Goal: Check status: Check status

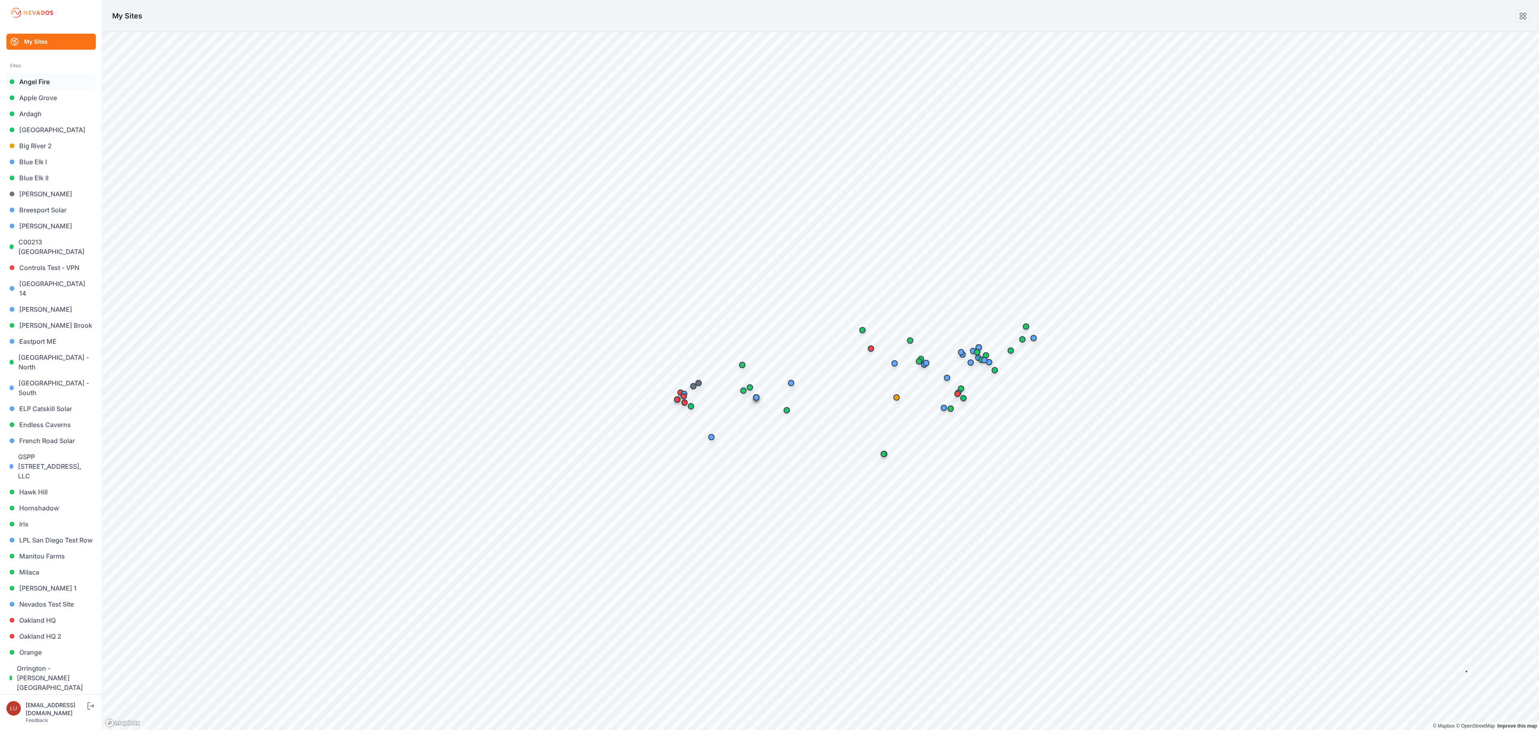
click at [38, 86] on link "Angel Fire" at bounding box center [50, 82] width 89 height 16
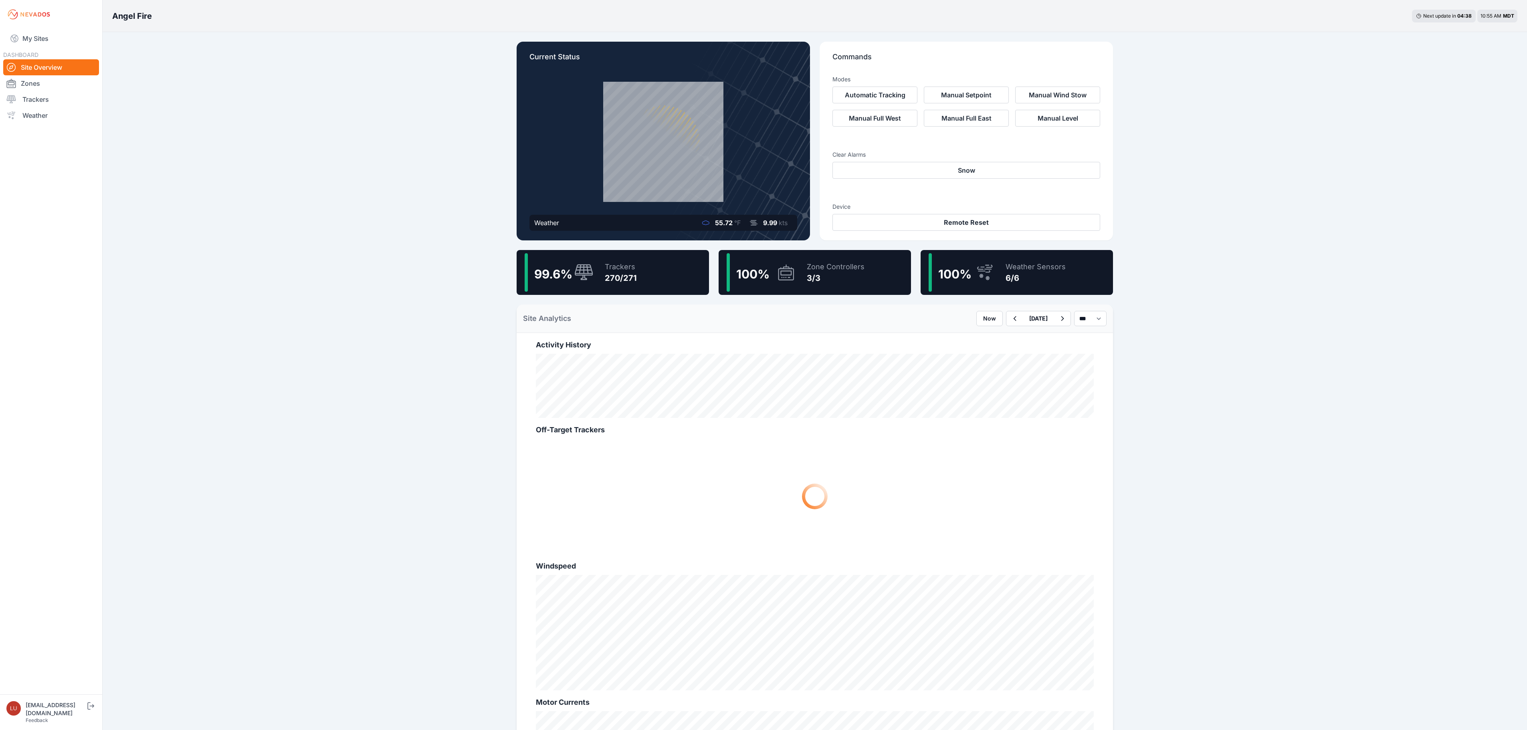
click at [587, 261] on div "99.6 %" at bounding box center [559, 272] width 69 height 38
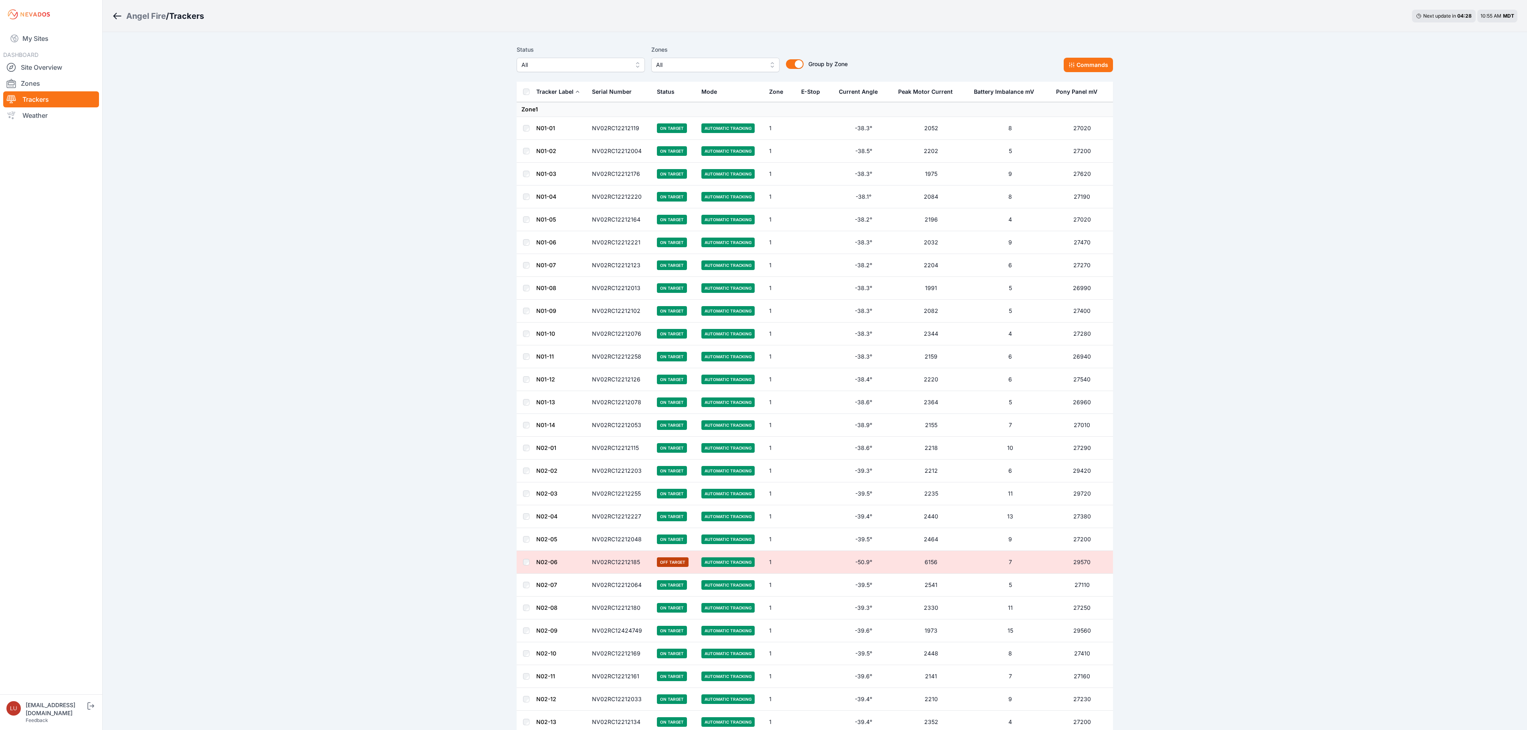
click at [151, 16] on div "Angel Fire" at bounding box center [146, 15] width 40 height 11
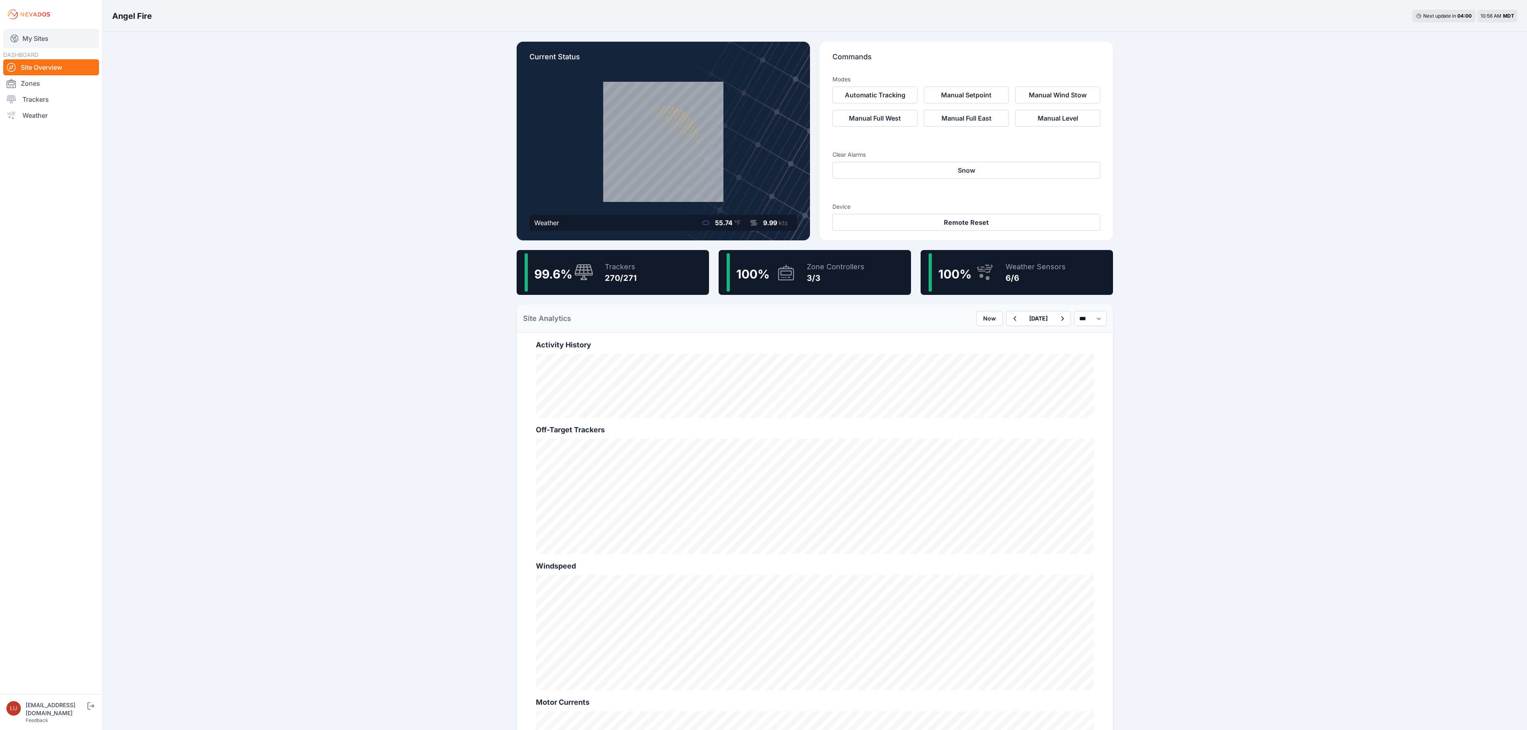
click at [48, 32] on link "My Sites" at bounding box center [51, 38] width 96 height 19
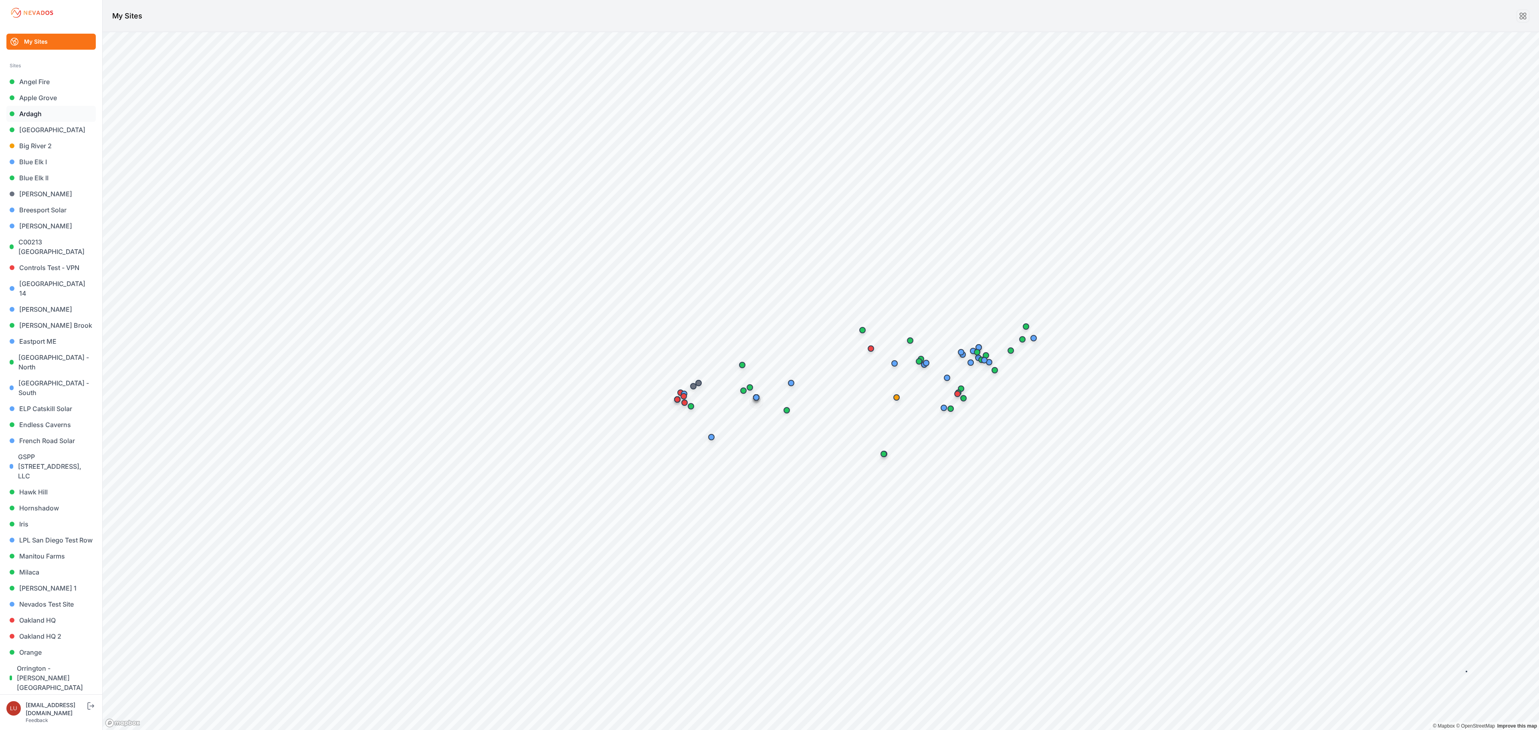
click at [31, 114] on link "Ardagh" at bounding box center [50, 114] width 89 height 16
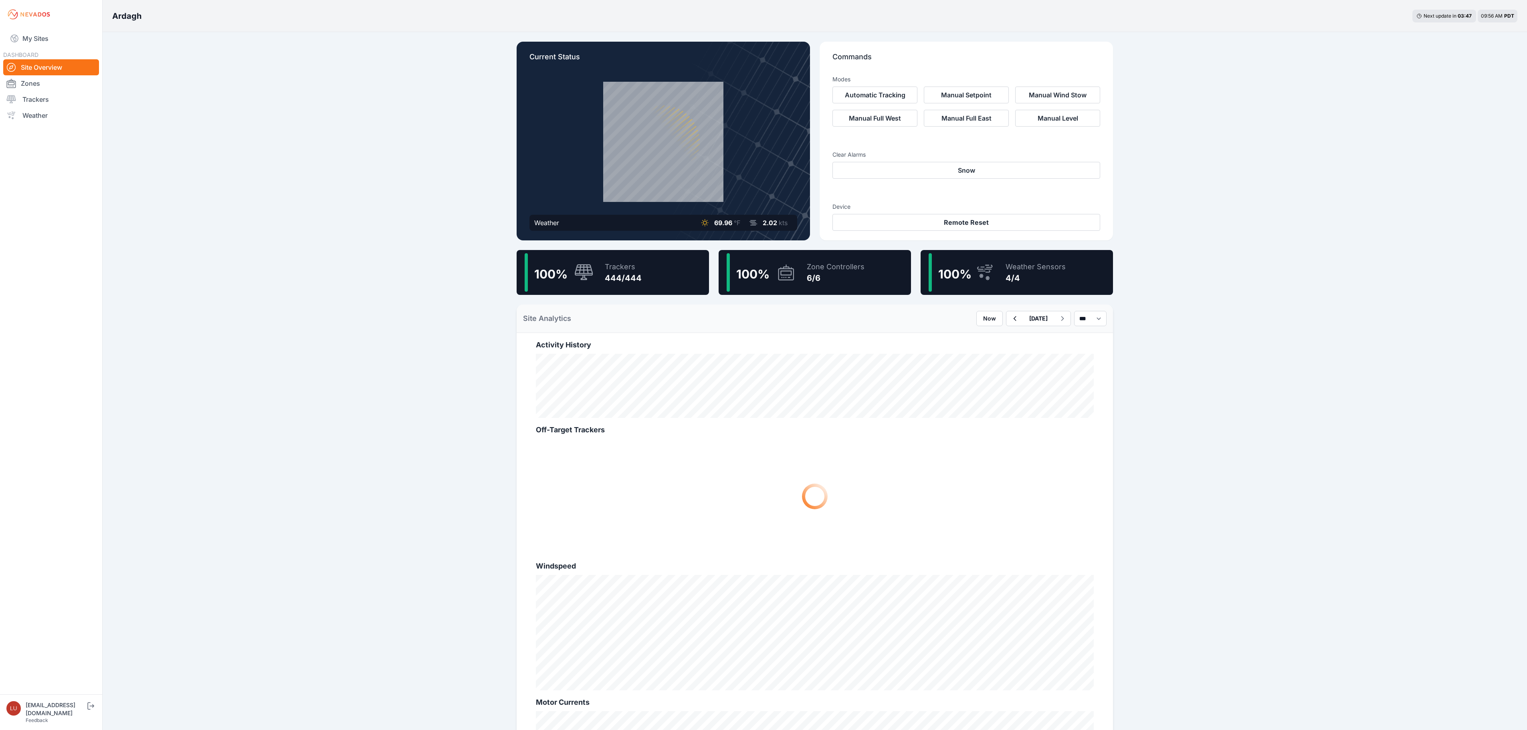
click at [608, 258] on div "Trackers 444/444" at bounding box center [619, 272] width 45 height 38
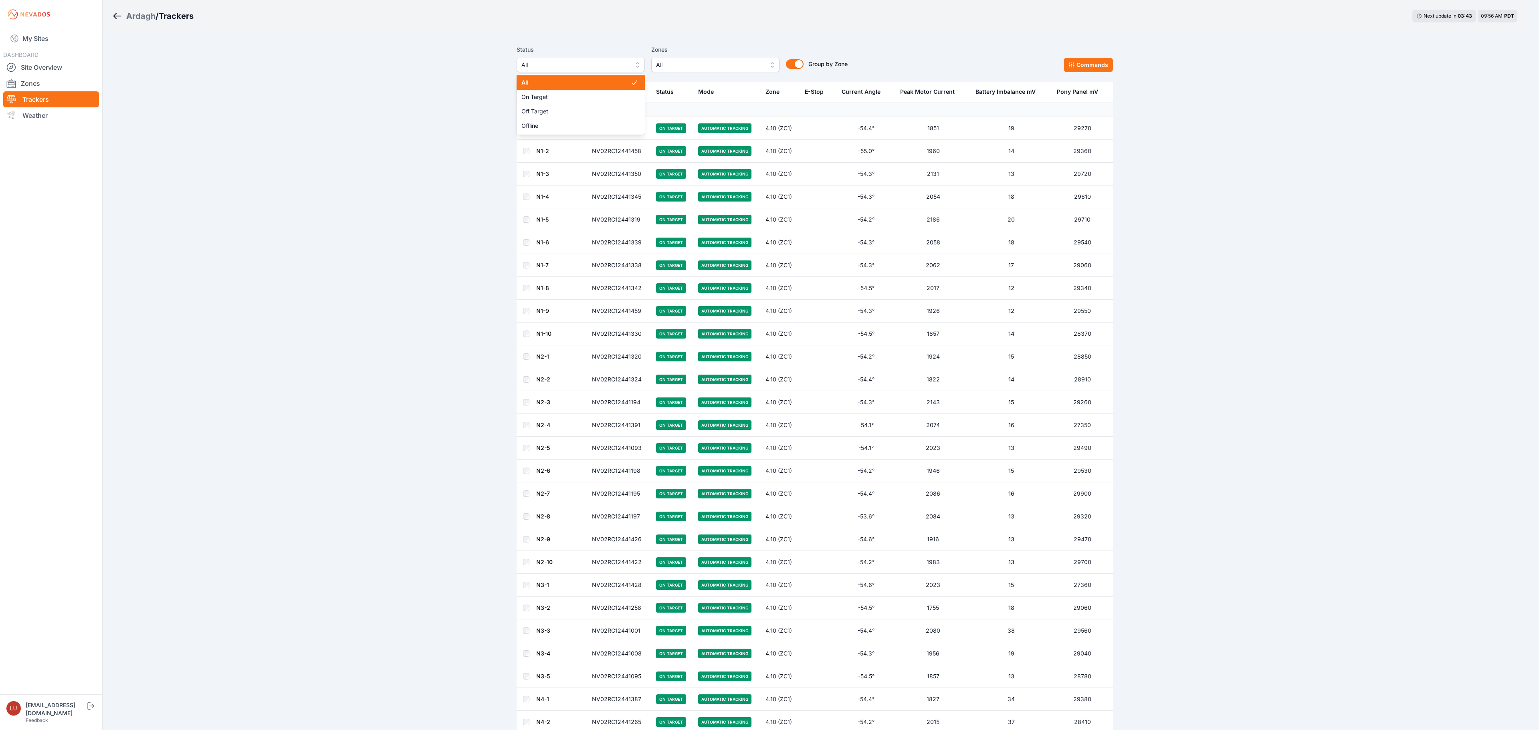
click at [577, 63] on span "All" at bounding box center [574, 65] width 107 height 10
click at [567, 116] on div "Off Target" at bounding box center [581, 111] width 128 height 14
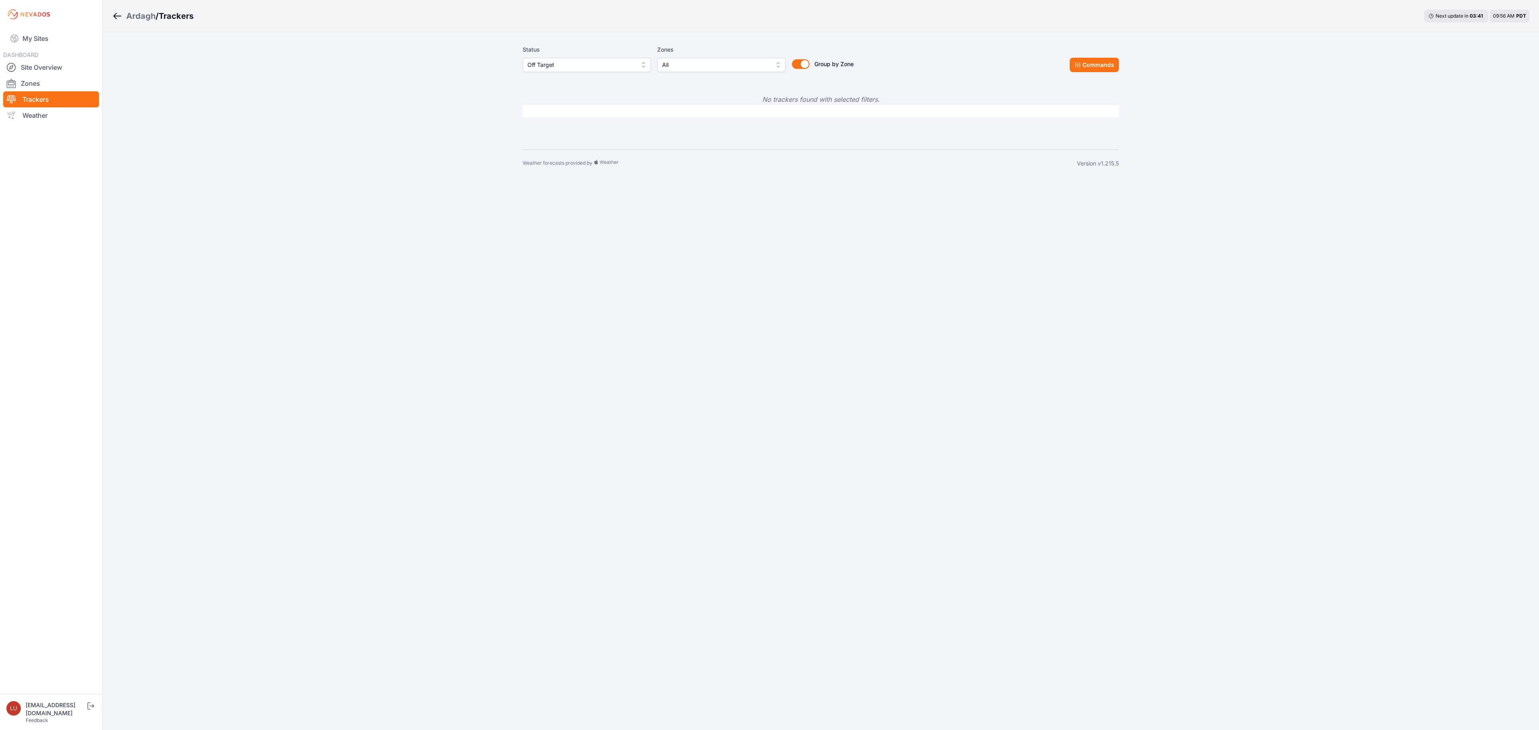
click at [565, 63] on span "Off Target" at bounding box center [580, 65] width 107 height 10
click at [565, 82] on span "All" at bounding box center [581, 83] width 109 height 8
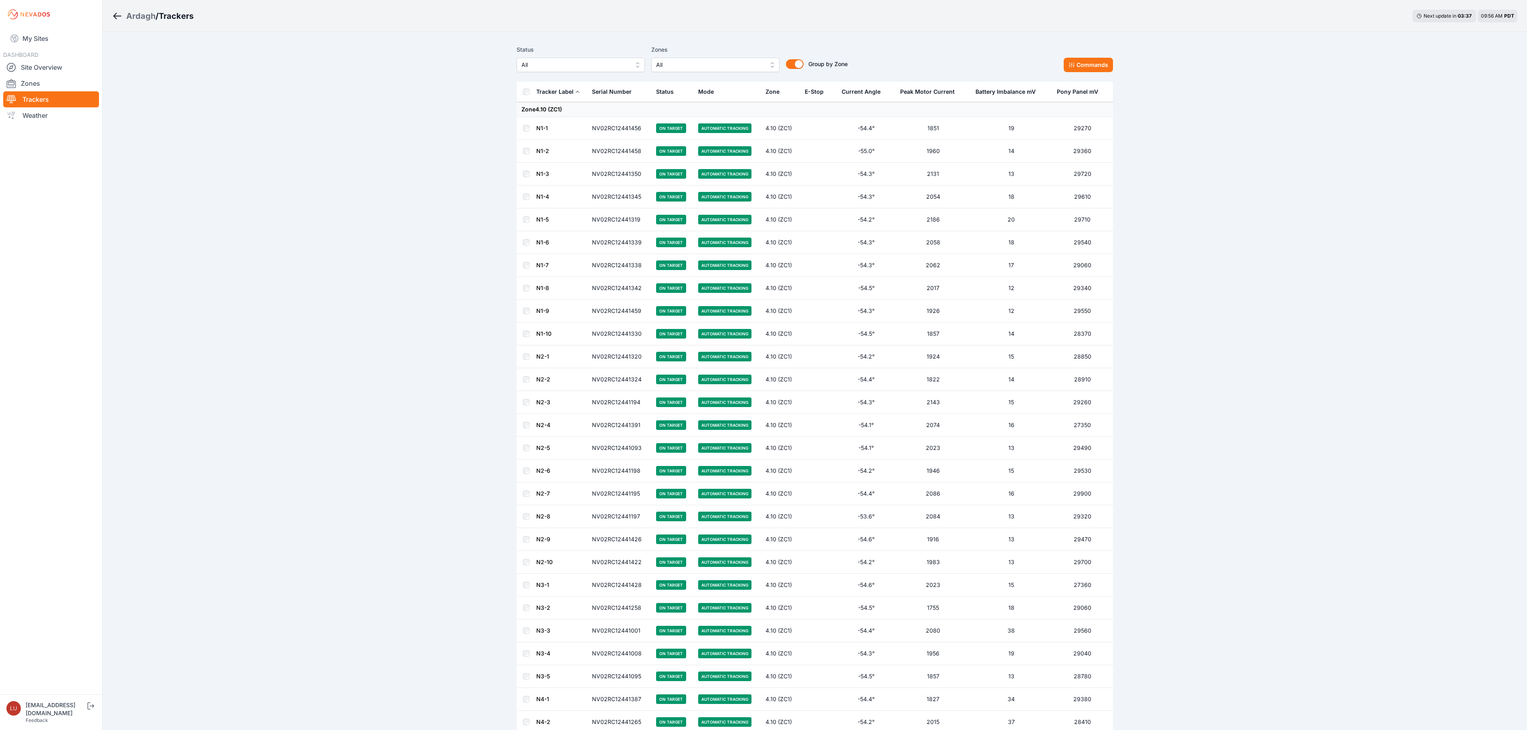
click at [875, 90] on div "Current Angle" at bounding box center [861, 92] width 39 height 8
click at [872, 94] on div "Current Angle" at bounding box center [861, 92] width 39 height 8
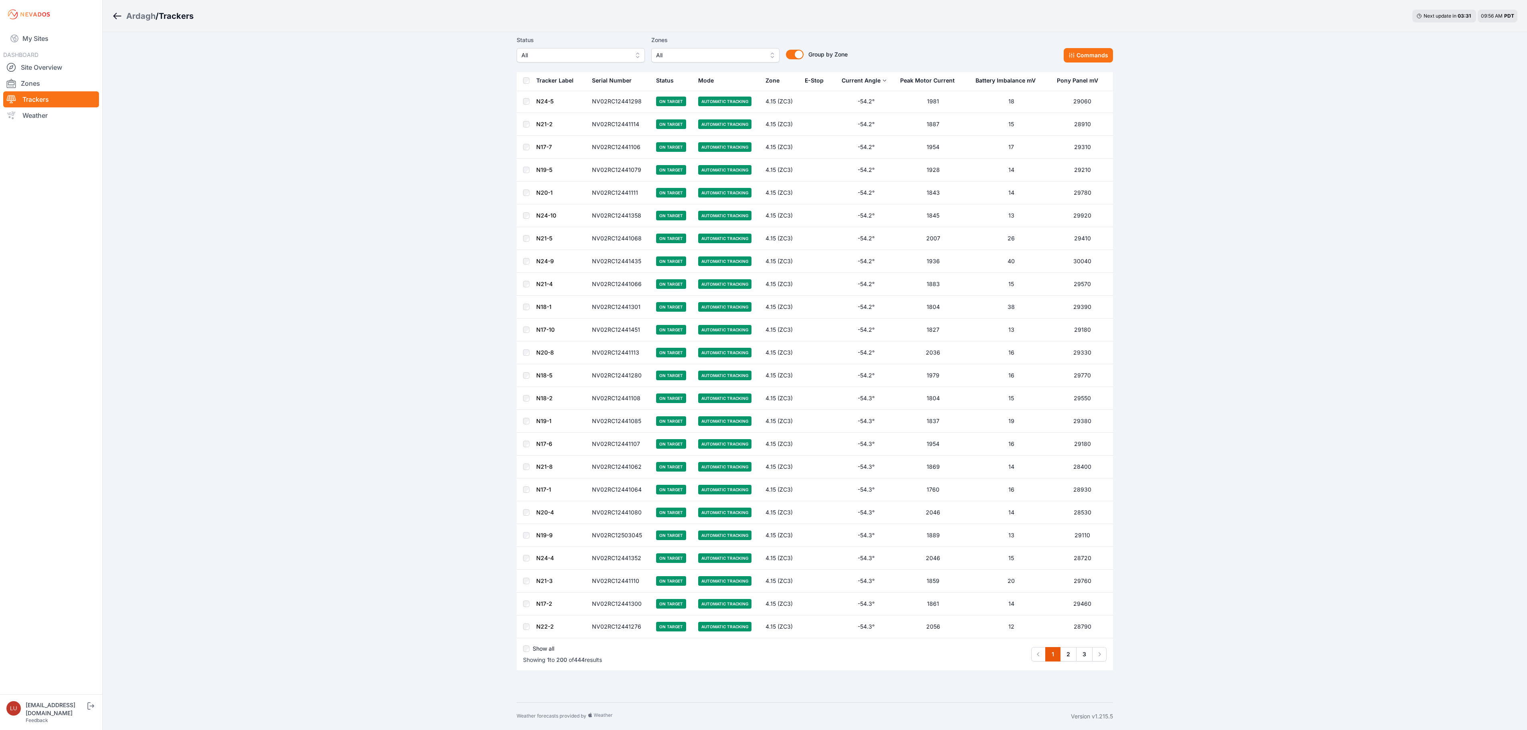
scroll to position [4160, 0]
click at [1061, 653] on link "1" at bounding box center [1052, 654] width 15 height 14
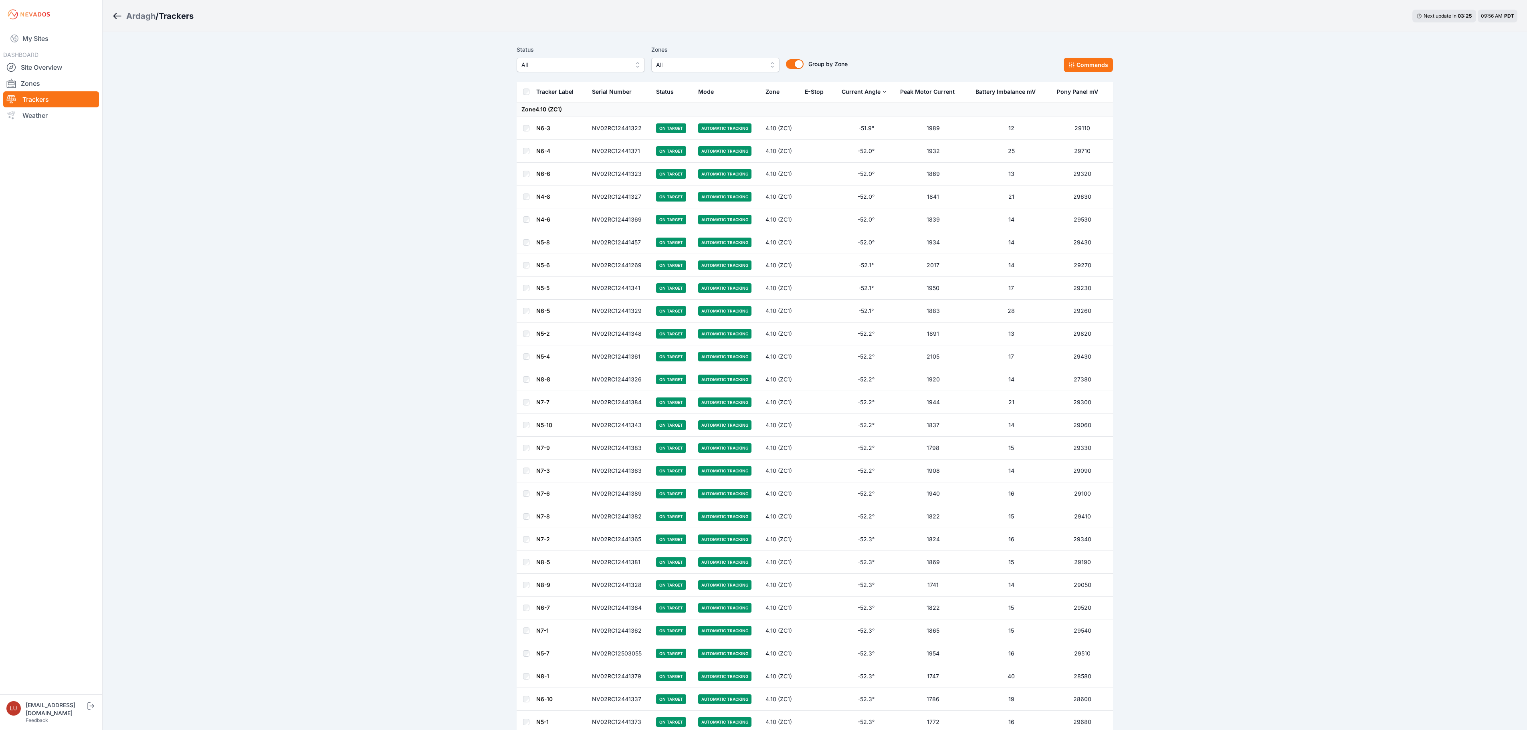
click at [867, 91] on div "Current Angle" at bounding box center [861, 92] width 39 height 8
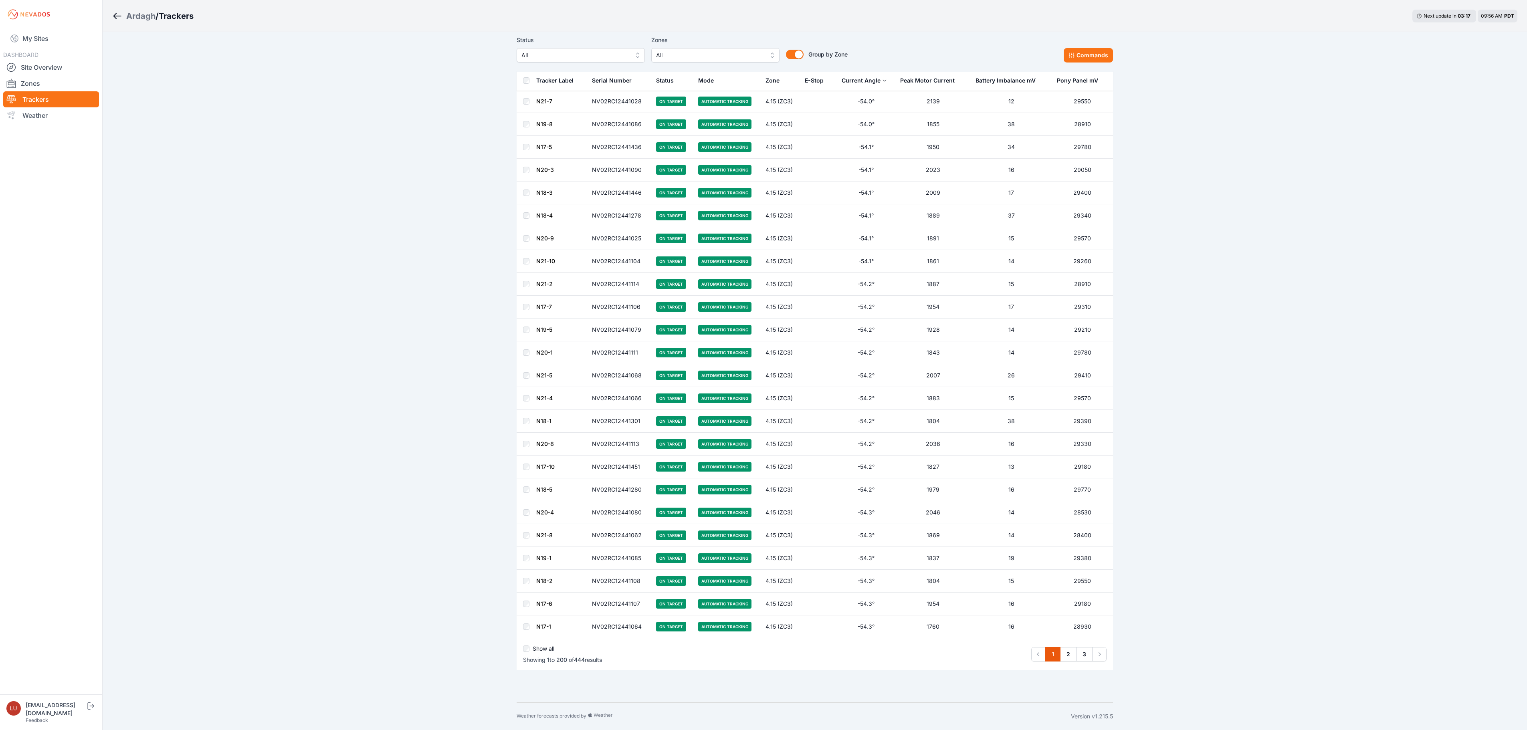
scroll to position [4160, 0]
click at [1087, 649] on link "3" at bounding box center [1084, 654] width 16 height 14
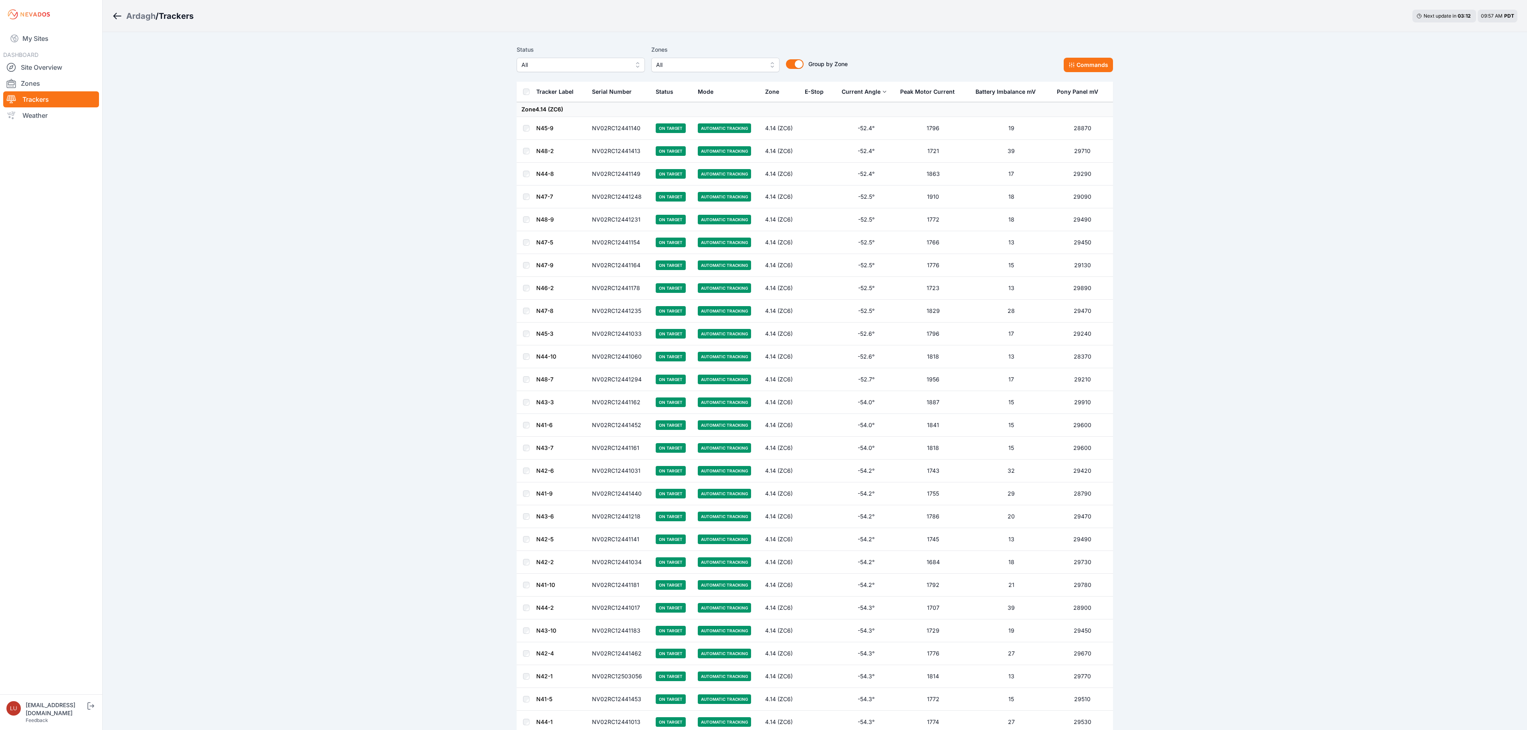
click at [880, 94] on button "Current Angle" at bounding box center [864, 91] width 45 height 19
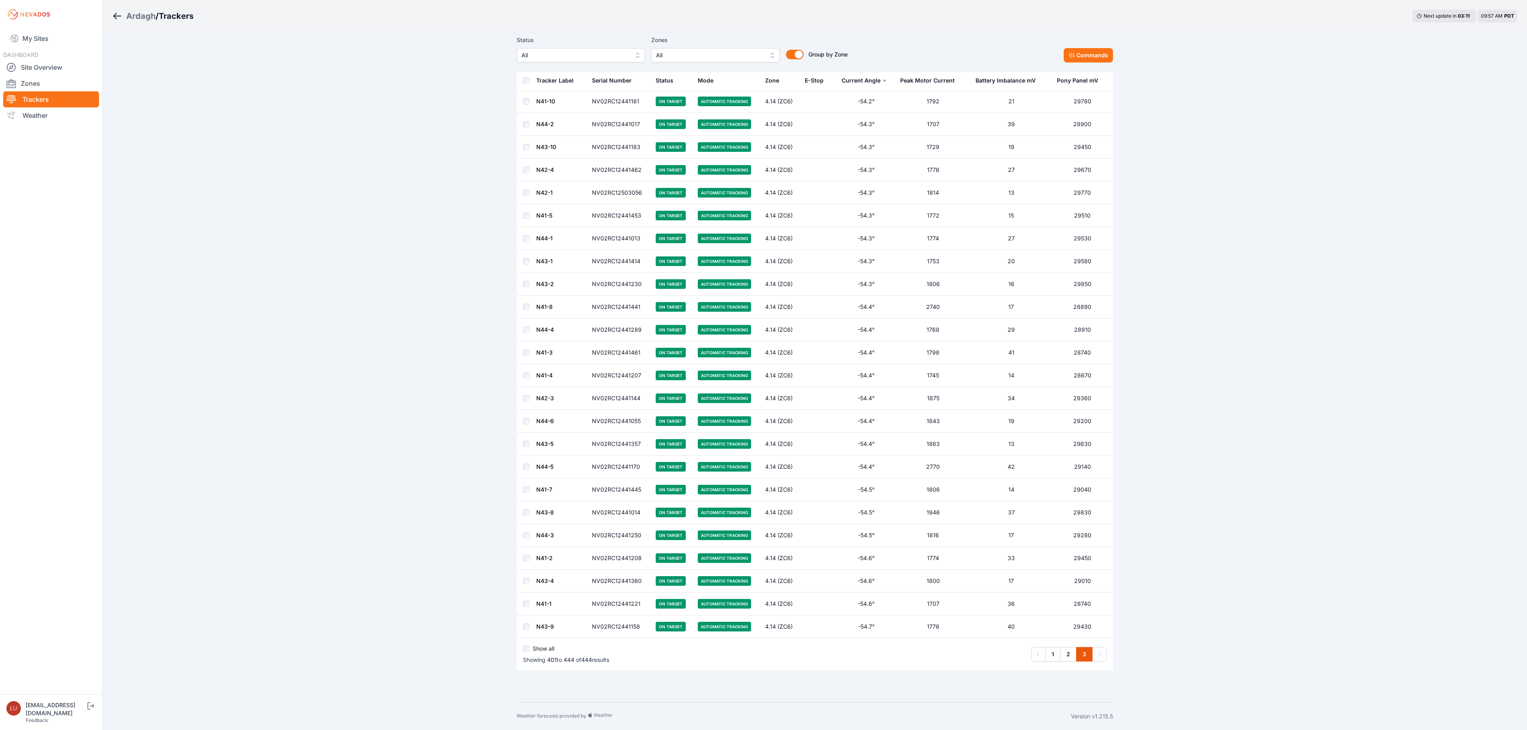
scroll to position [503, 0]
click at [1072, 654] on link "2" at bounding box center [1068, 654] width 16 height 14
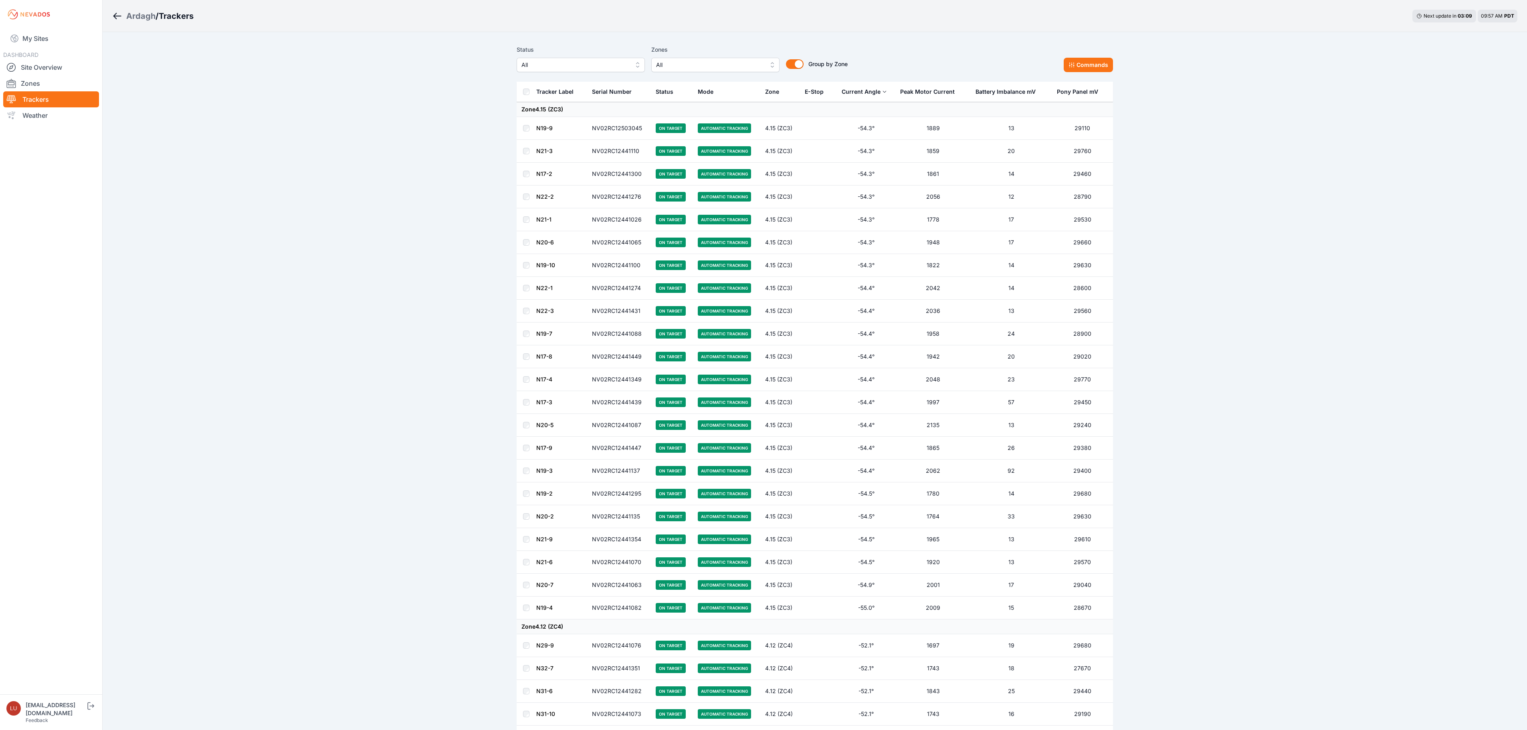
click at [884, 92] on icon at bounding box center [884, 91] width 5 height 5
click at [884, 92] on icon at bounding box center [885, 91] width 5 height 5
click at [128, 13] on div "Ardagh" at bounding box center [140, 15] width 29 height 11
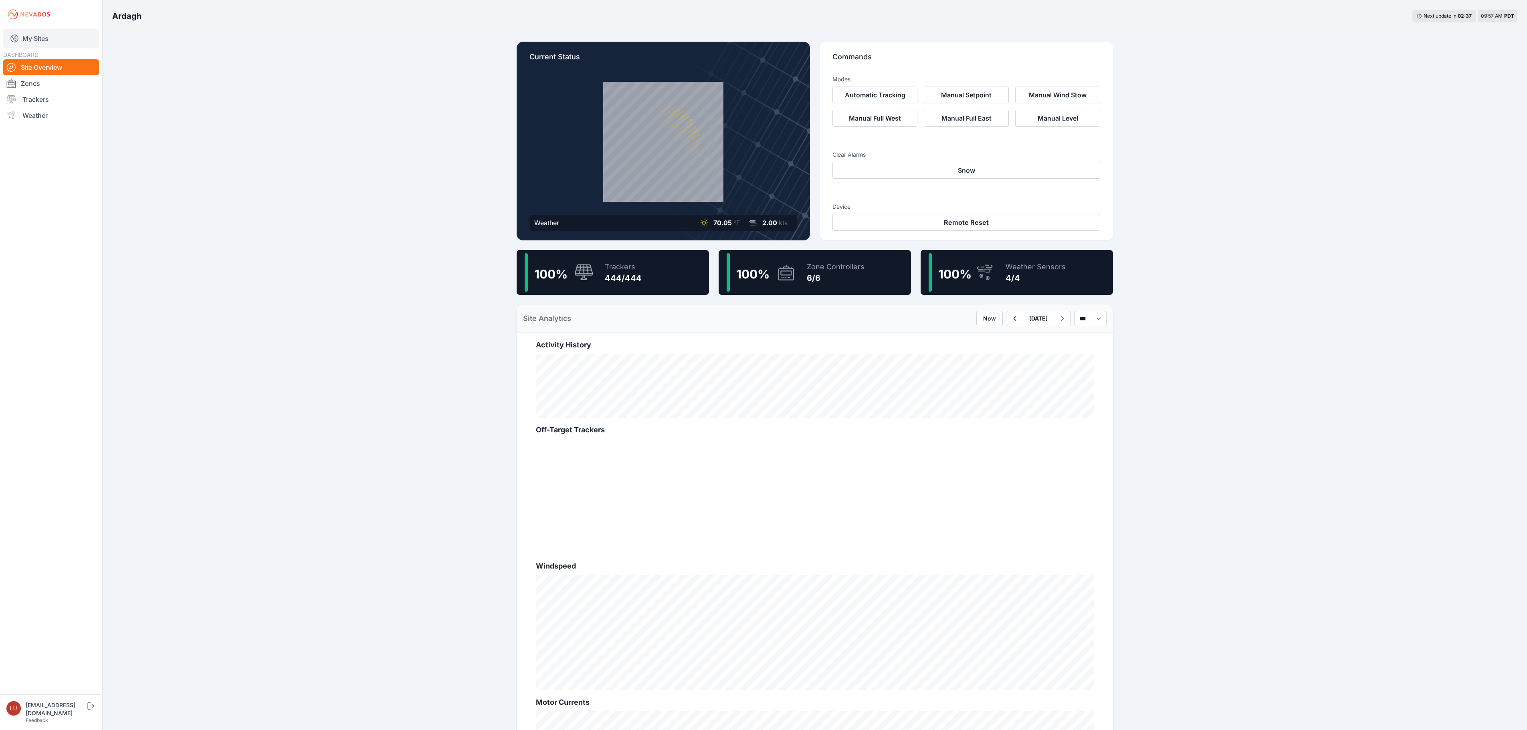
click at [33, 34] on link "My Sites" at bounding box center [51, 38] width 96 height 19
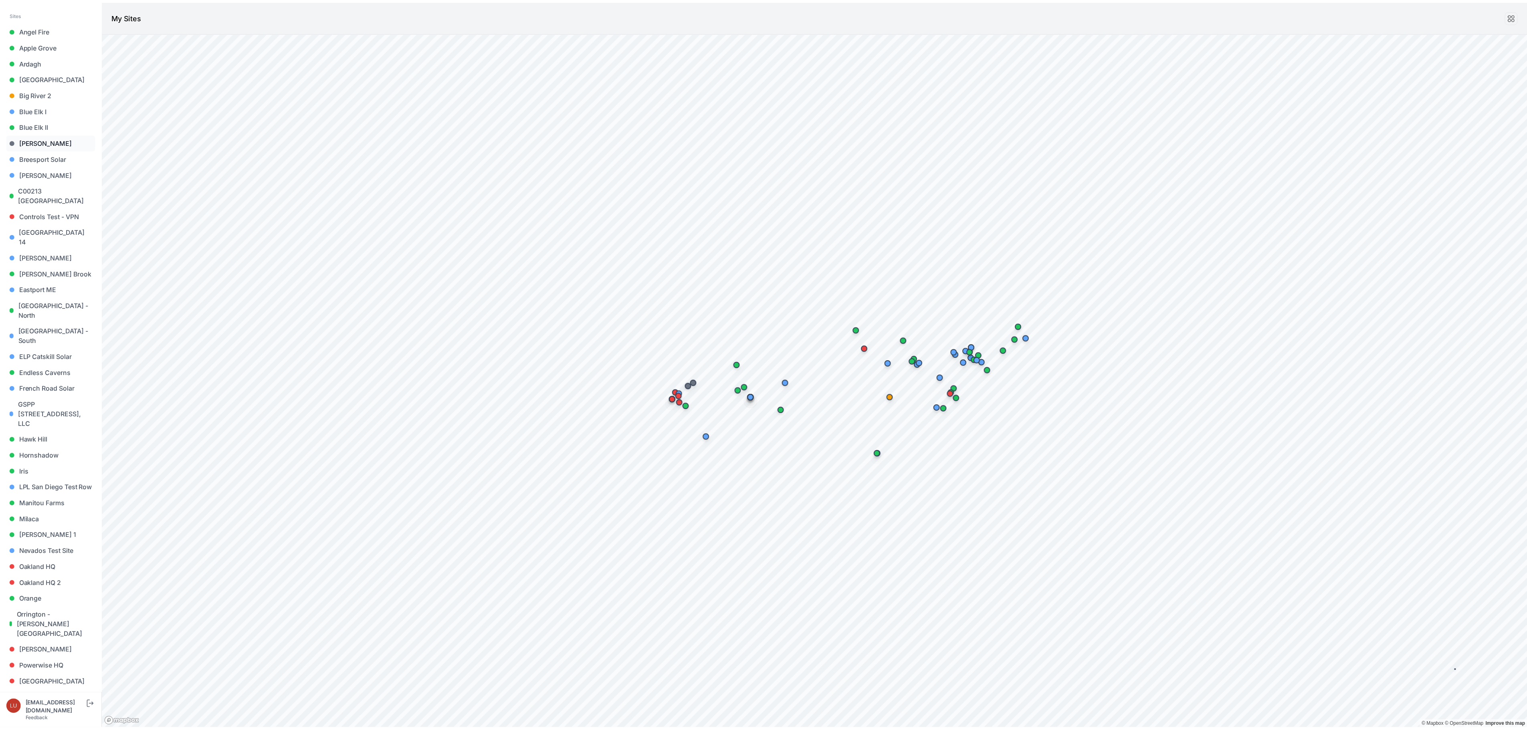
scroll to position [80, 0]
click at [49, 420] on link "Hornshadow" at bounding box center [50, 428] width 89 height 16
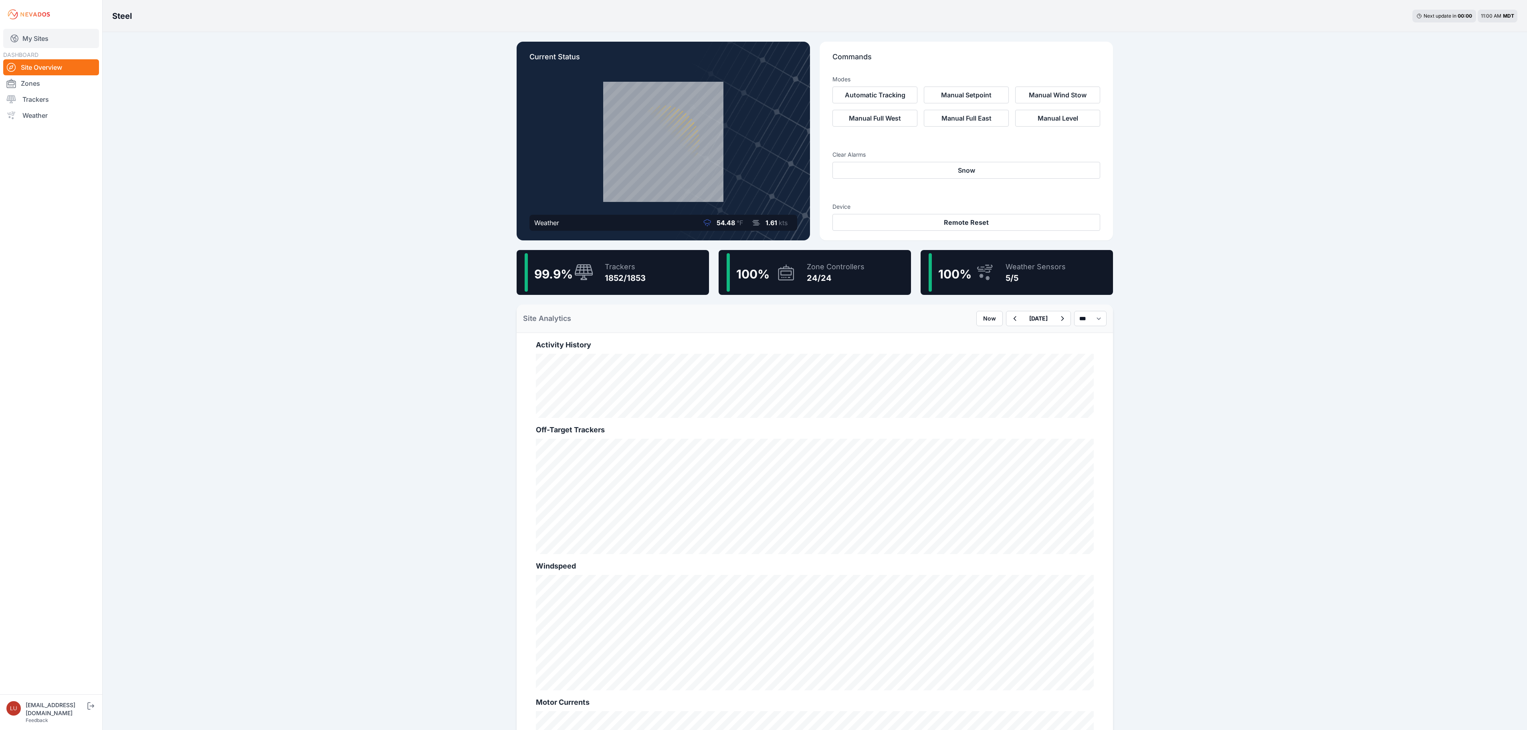
click at [59, 38] on link "My Sites" at bounding box center [51, 38] width 96 height 19
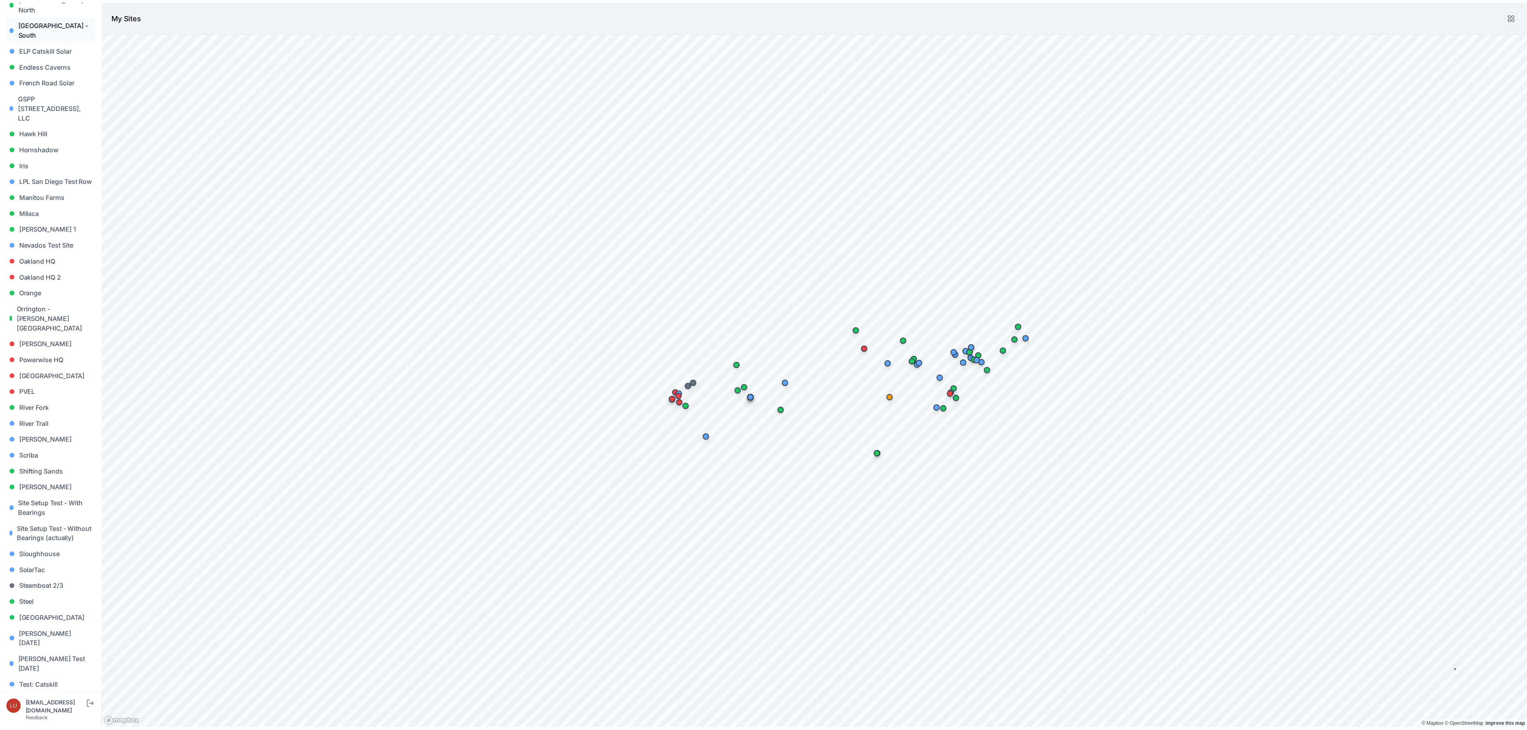
scroll to position [401, 0]
click at [50, 507] on link "Sloughhouse" at bounding box center [50, 515] width 89 height 16
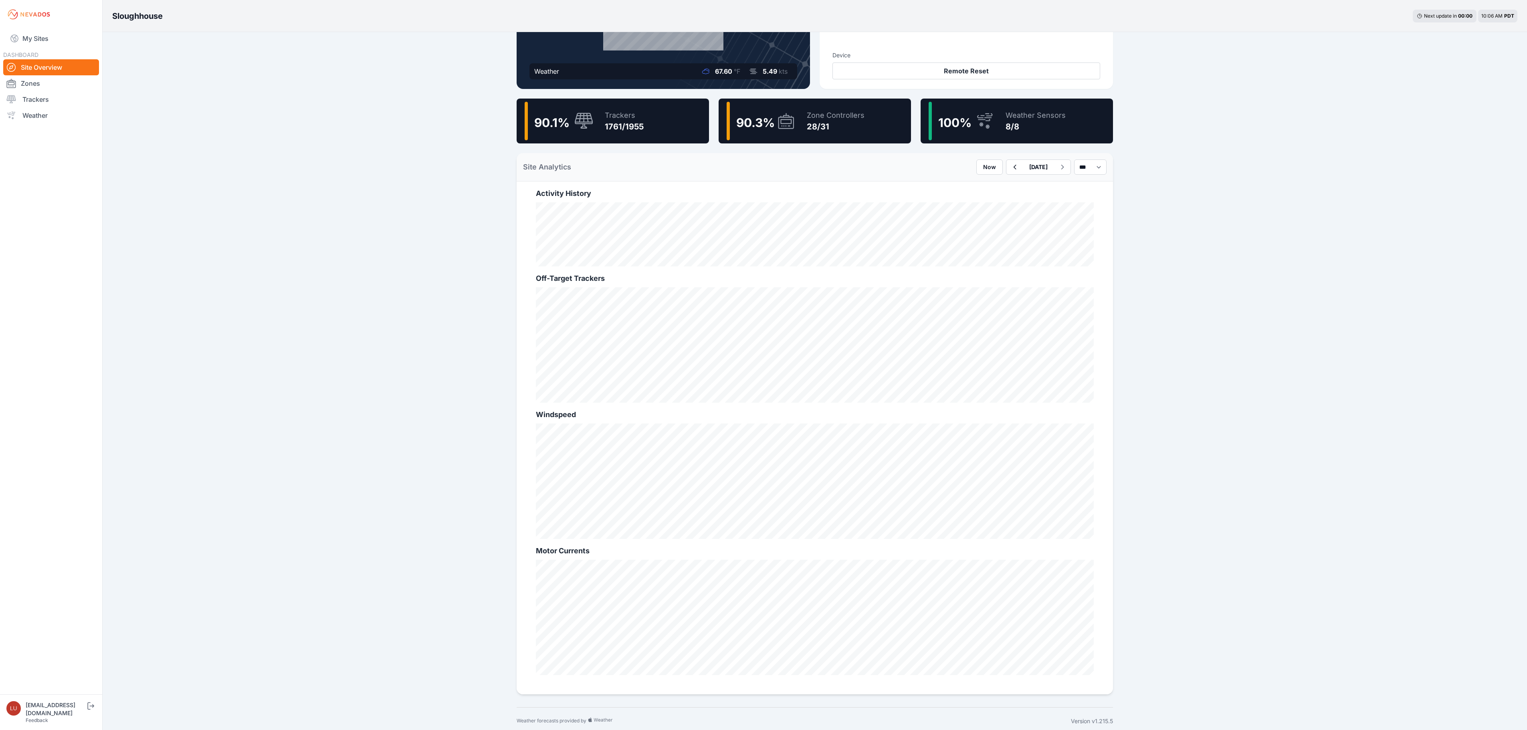
scroll to position [158, 0]
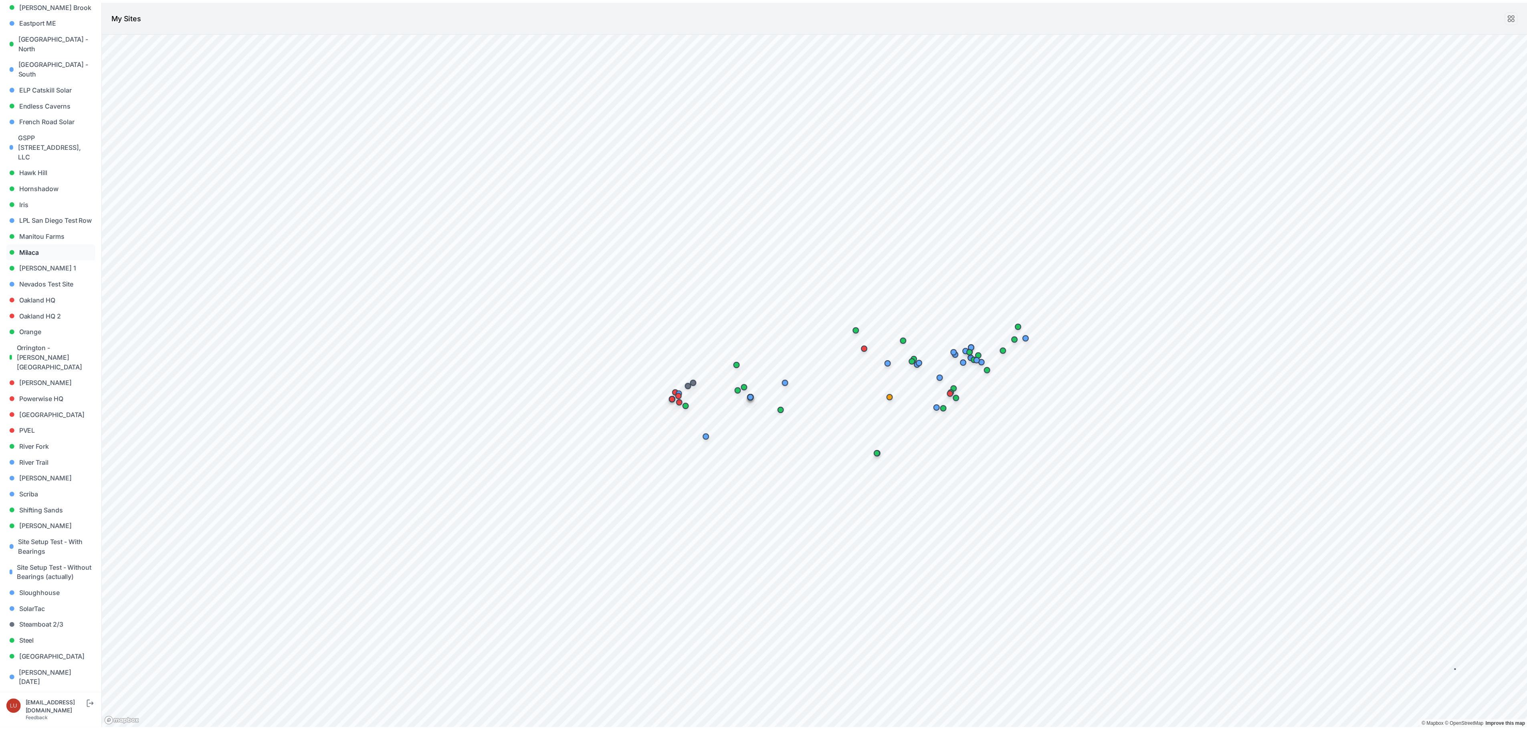
scroll to position [401, 0]
click at [47, 507] on link "Sloughhouse" at bounding box center [50, 515] width 89 height 16
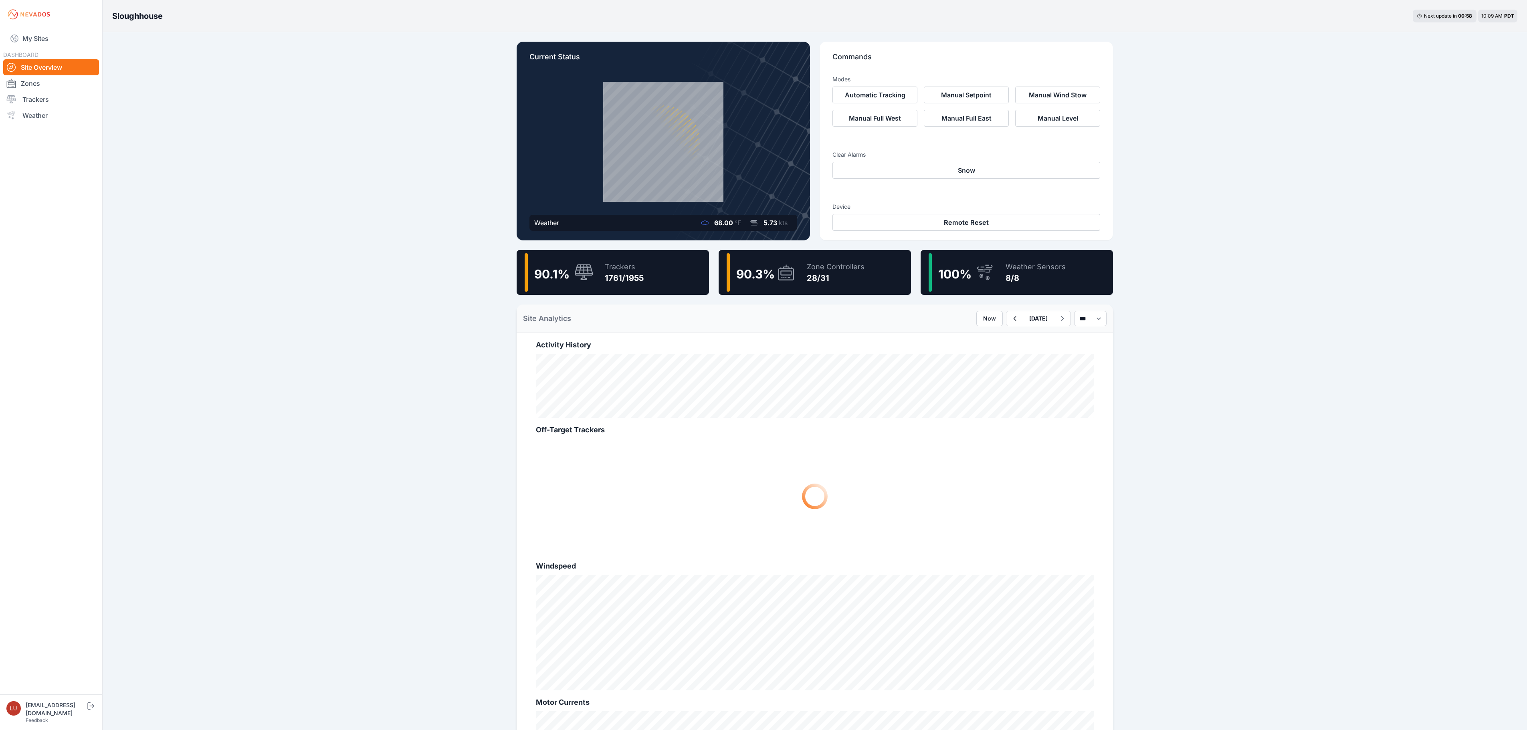
scroll to position [158, 0]
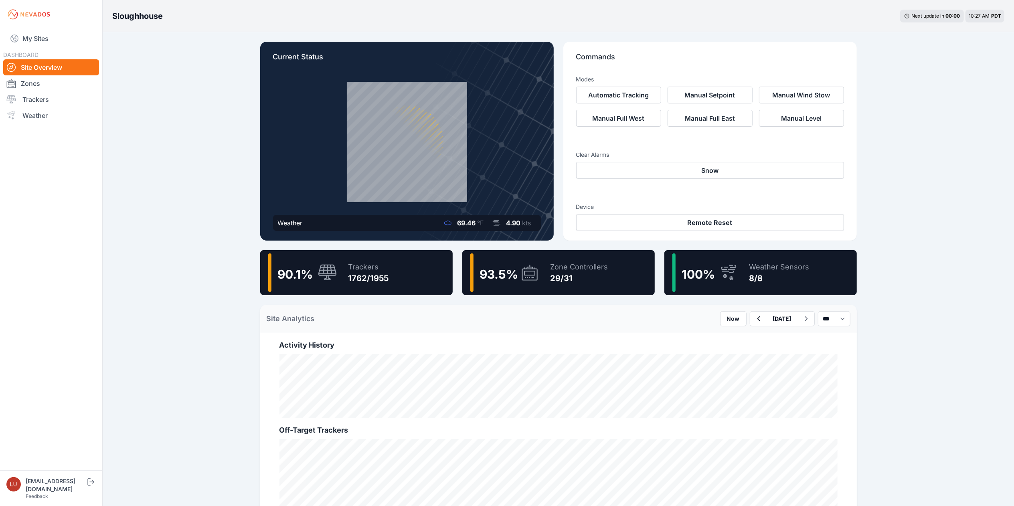
click at [151, 280] on div "Sloughhouse Next update in 00 : 00 10:27 AM PDT Current Status Weather 69.46 °F…" at bounding box center [507, 443] width 1014 height 887
